Goal: Transaction & Acquisition: Book appointment/travel/reservation

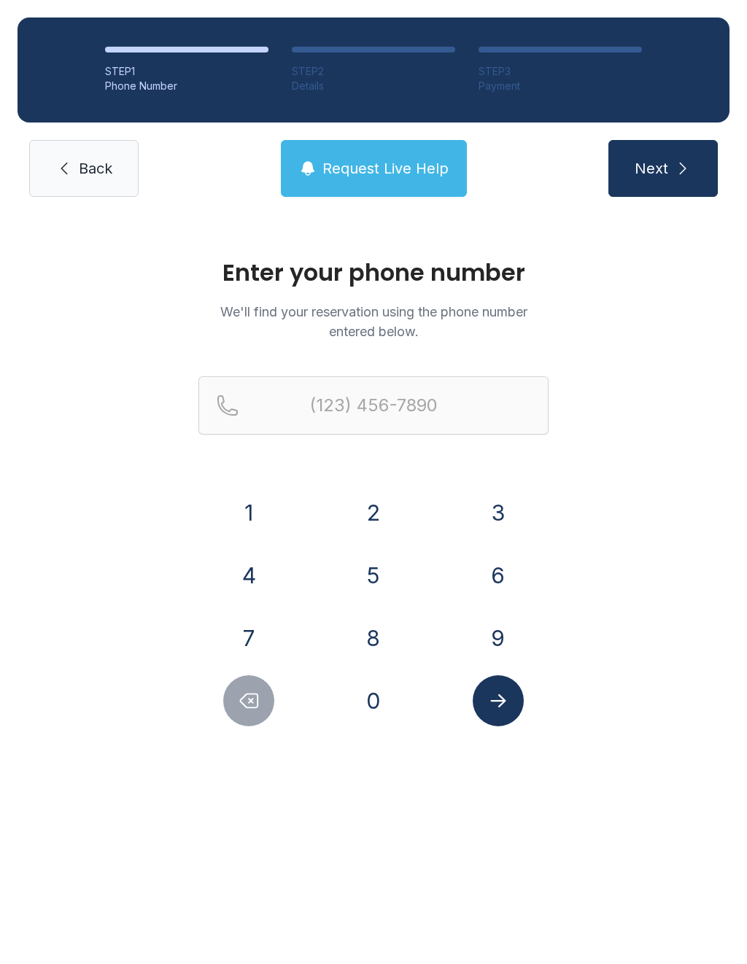
click at [243, 580] on button "4" at bounding box center [248, 575] width 51 height 51
click at [360, 695] on button "0" at bounding box center [373, 701] width 51 height 51
click at [242, 581] on button "4" at bounding box center [248, 575] width 51 height 51
click at [497, 581] on button "6" at bounding box center [498, 575] width 51 height 51
click at [253, 580] on button "4" at bounding box center [248, 575] width 51 height 51
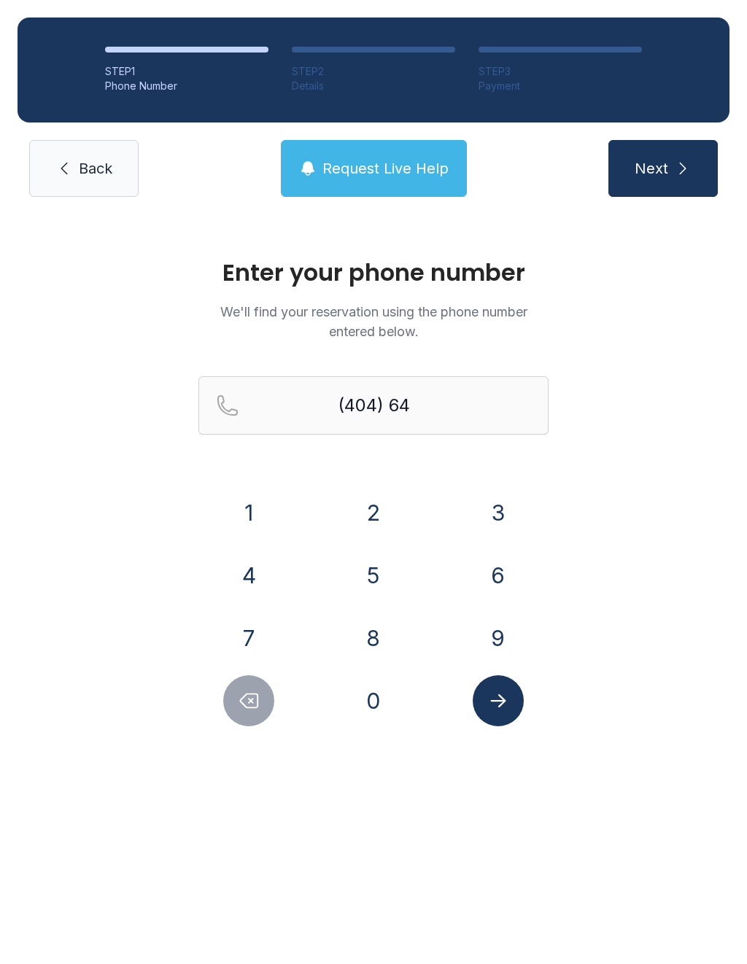
click at [376, 710] on button "0" at bounding box center [373, 701] width 51 height 51
click at [492, 502] on button "3" at bounding box center [498, 512] width 51 height 51
click at [253, 619] on button "7" at bounding box center [248, 638] width 51 height 51
click at [247, 579] on button "4" at bounding box center [248, 575] width 51 height 51
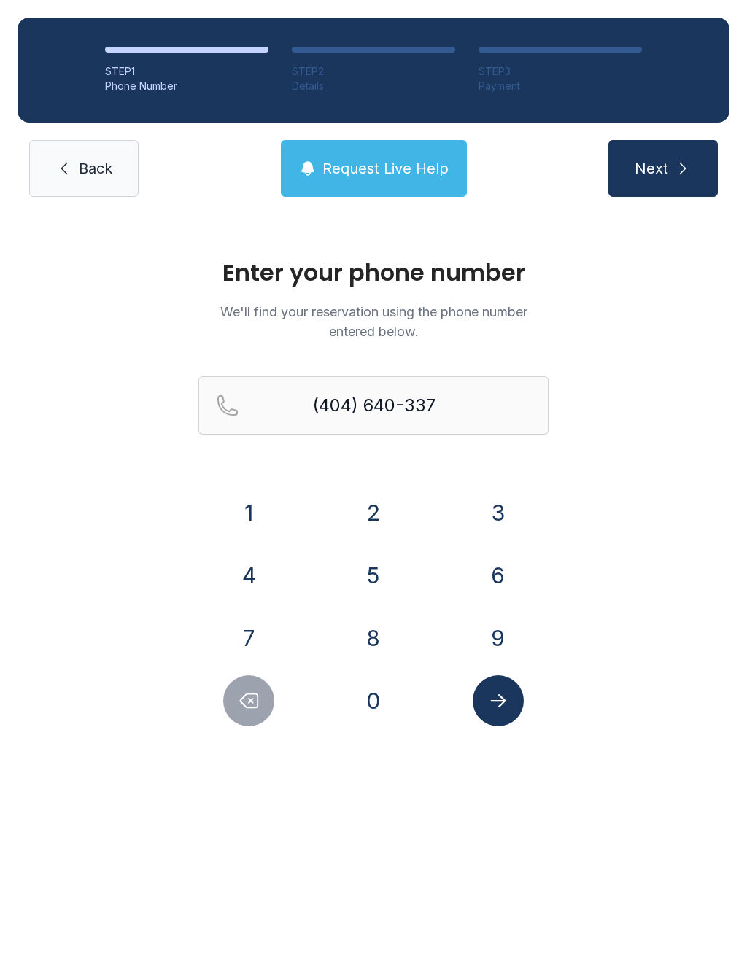
type input "[PHONE_NUMBER]"
click at [508, 703] on icon "Submit lookup form" at bounding box center [498, 701] width 22 height 22
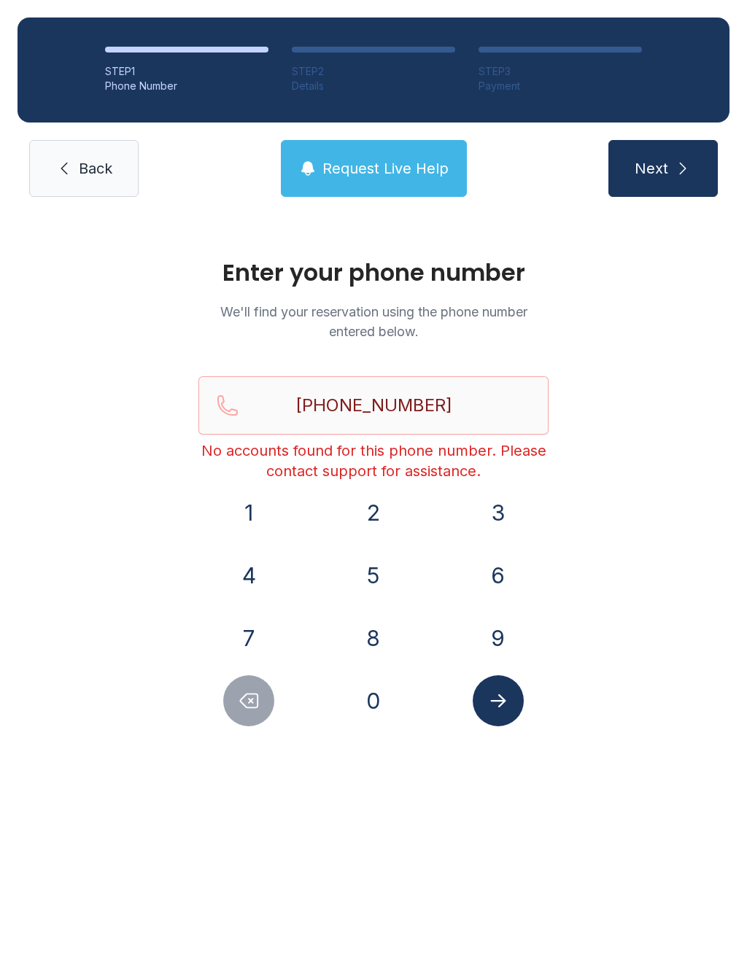
click at [84, 182] on link "Back" at bounding box center [83, 168] width 109 height 57
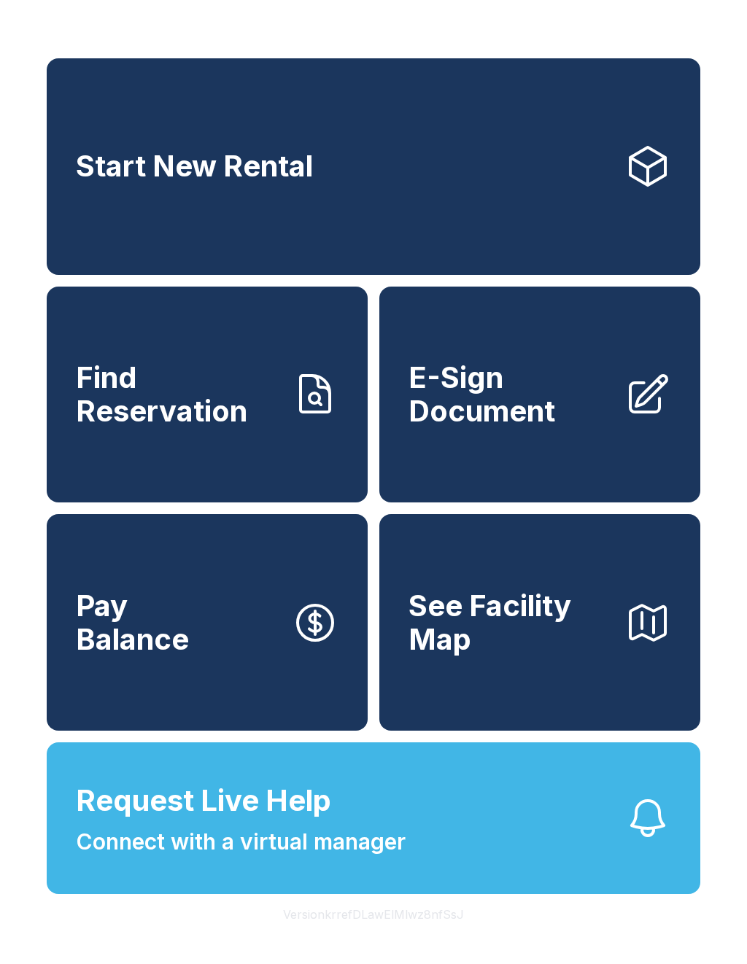
click at [370, 859] on span "Connect with a virtual manager" at bounding box center [241, 842] width 330 height 33
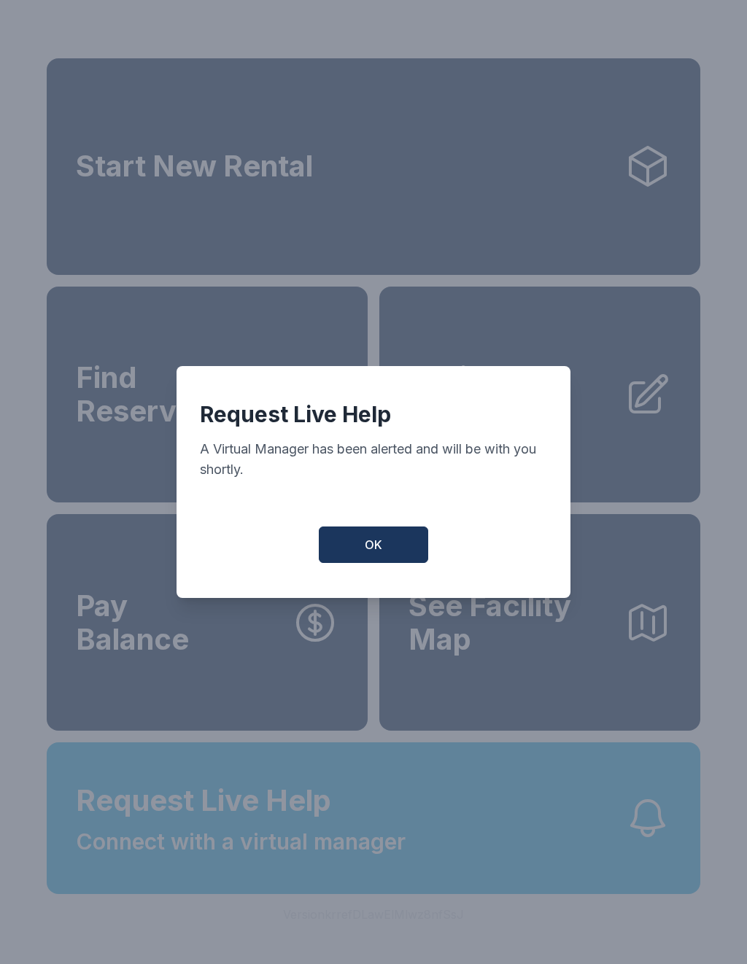
click at [390, 554] on button "OK" at bounding box center [373, 545] width 109 height 36
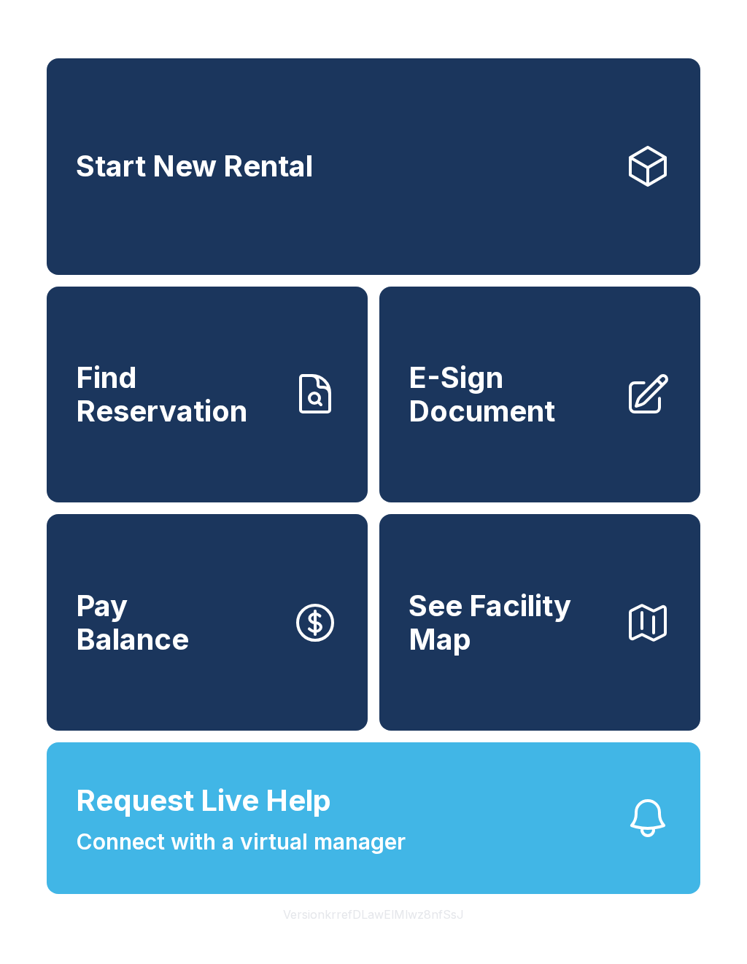
click at [419, 181] on link "Start New Rental" at bounding box center [374, 166] width 654 height 217
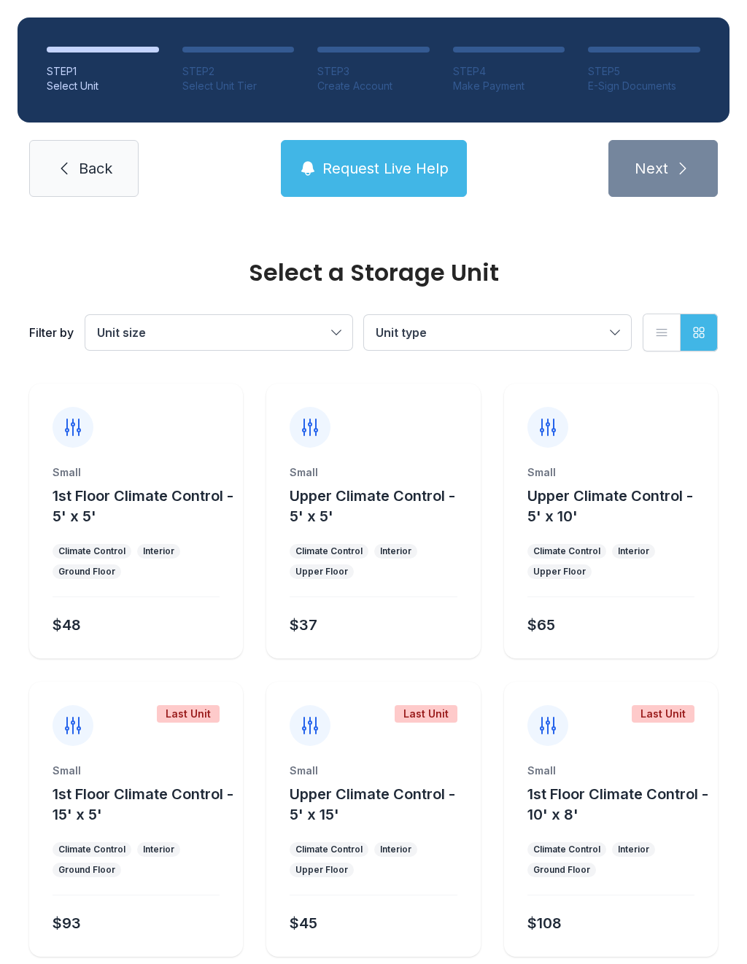
click at [85, 170] on span "Back" at bounding box center [96, 168] width 34 height 20
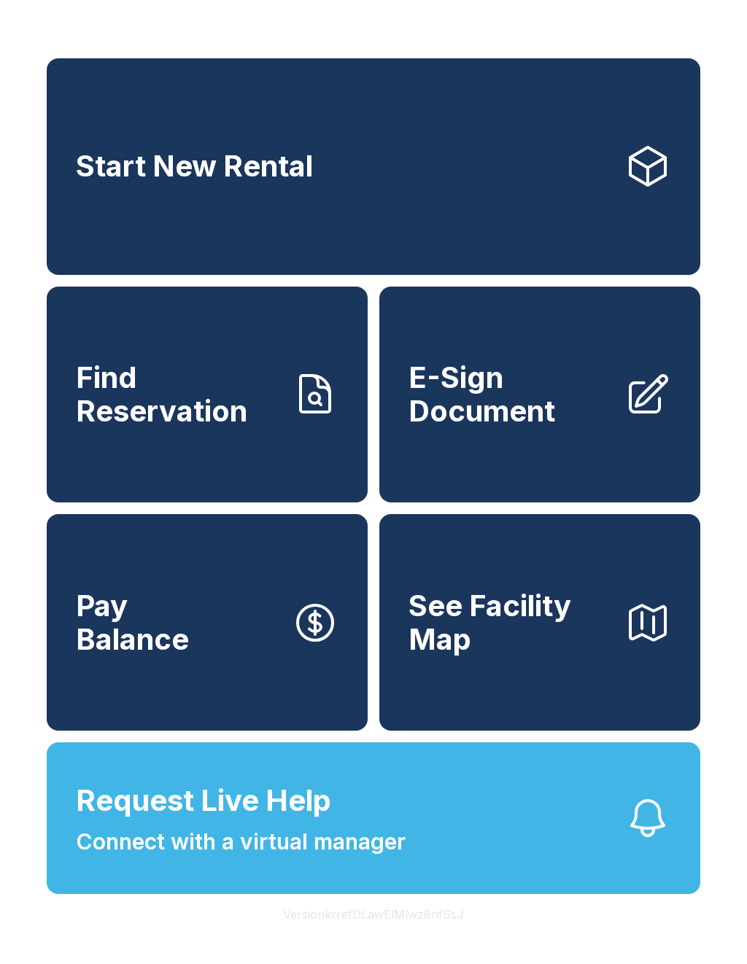
click at [362, 163] on link "Start New Rental" at bounding box center [374, 166] width 654 height 217
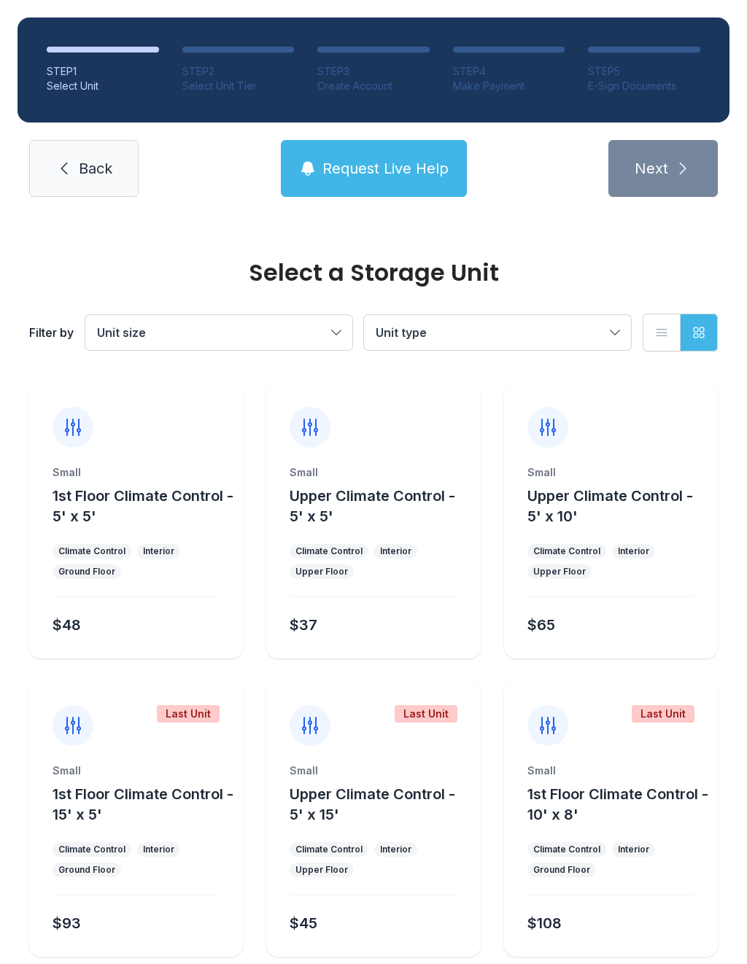
click at [399, 170] on span "Request Live Help" at bounding box center [385, 168] width 126 height 20
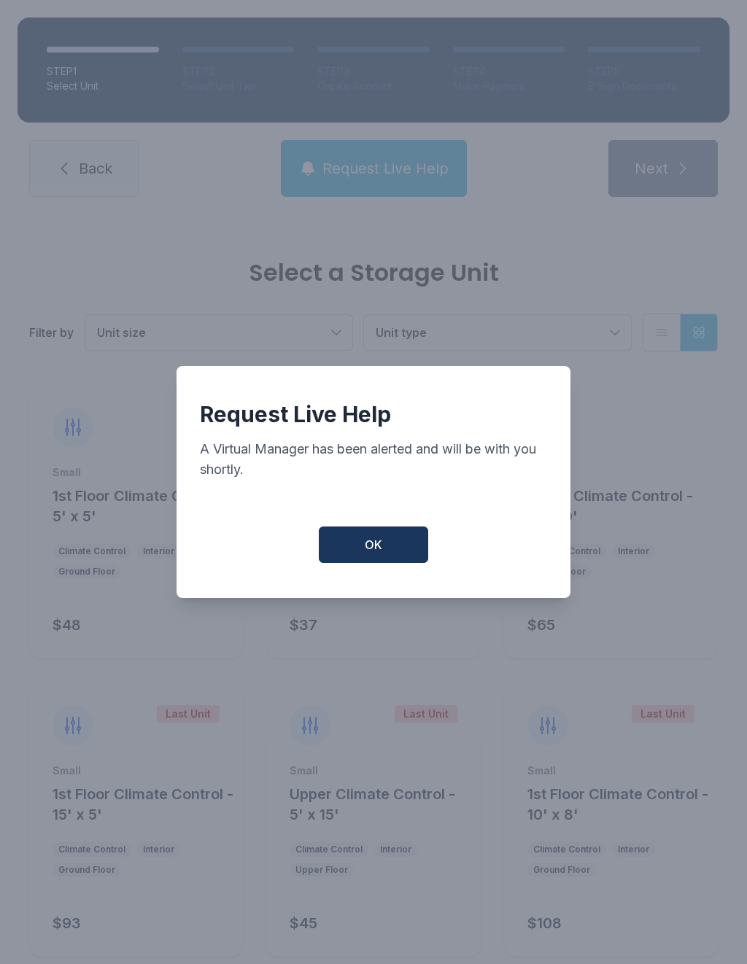
click at [382, 550] on span "OK" at bounding box center [374, 545] width 18 height 18
